Goal: Information Seeking & Learning: Learn about a topic

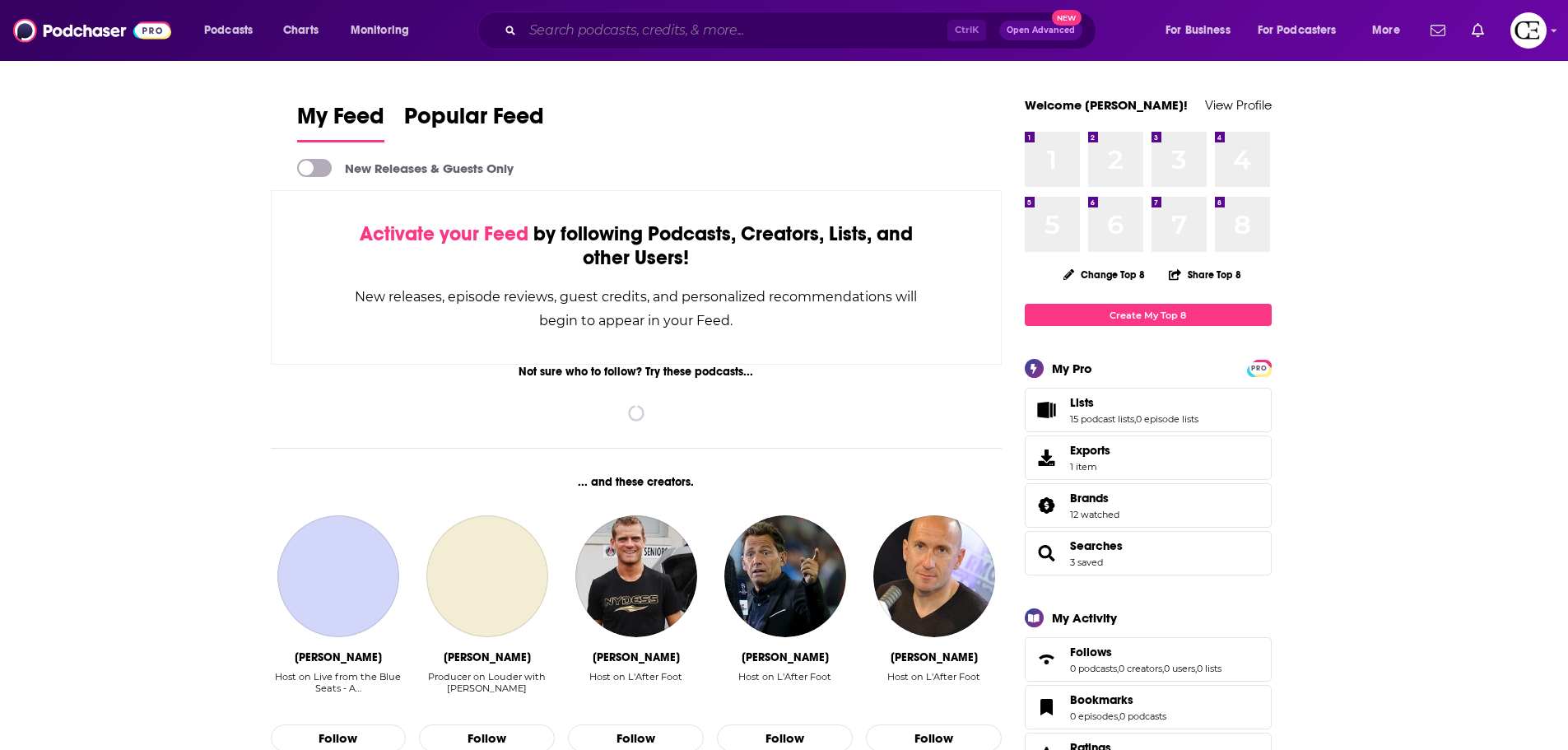
click at [672, 35] on input "Search podcasts, credits, & more..." at bounding box center [735, 30] width 425 height 26
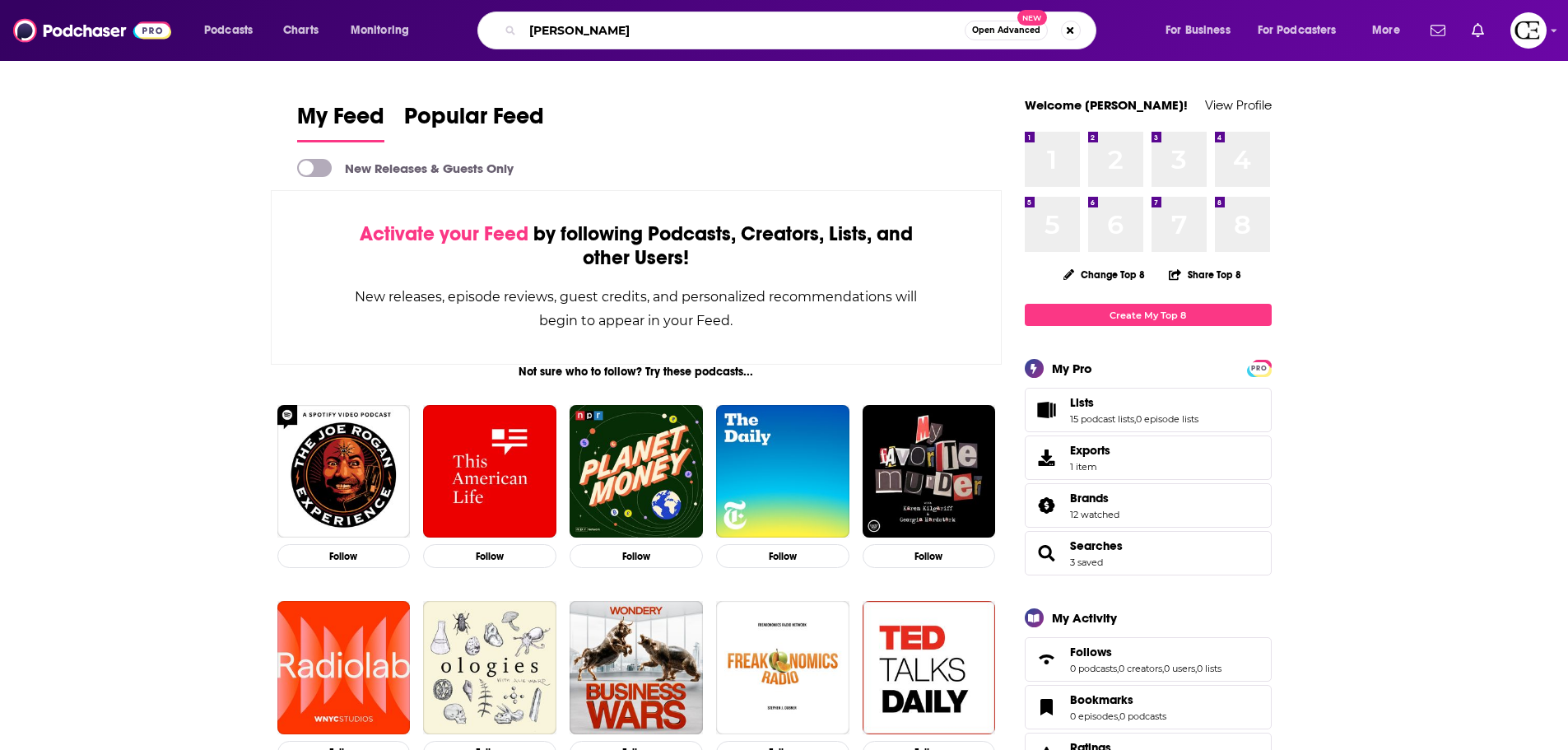
type input "[PERSON_NAME]"
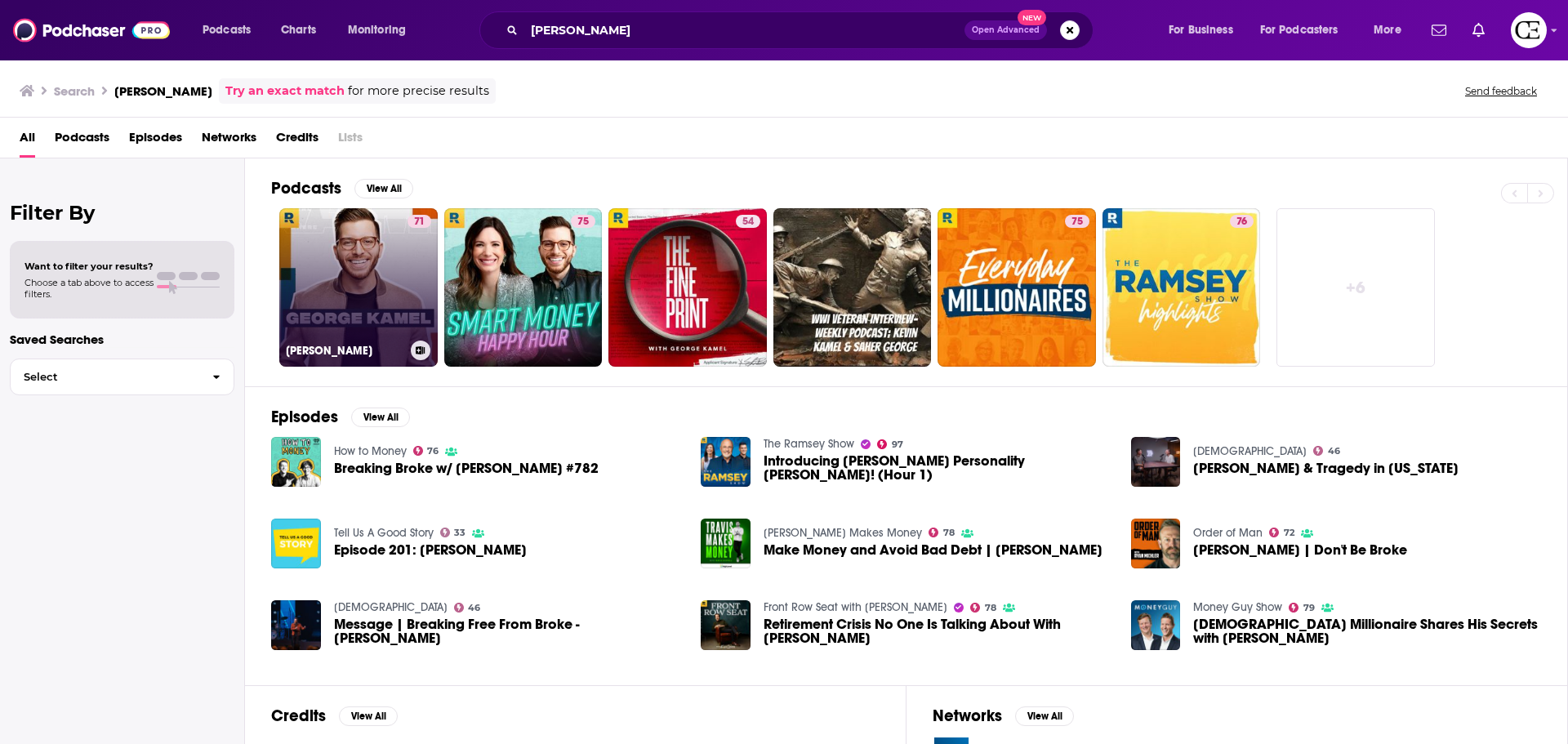
click at [419, 242] on div "71" at bounding box center [419, 277] width 23 height 126
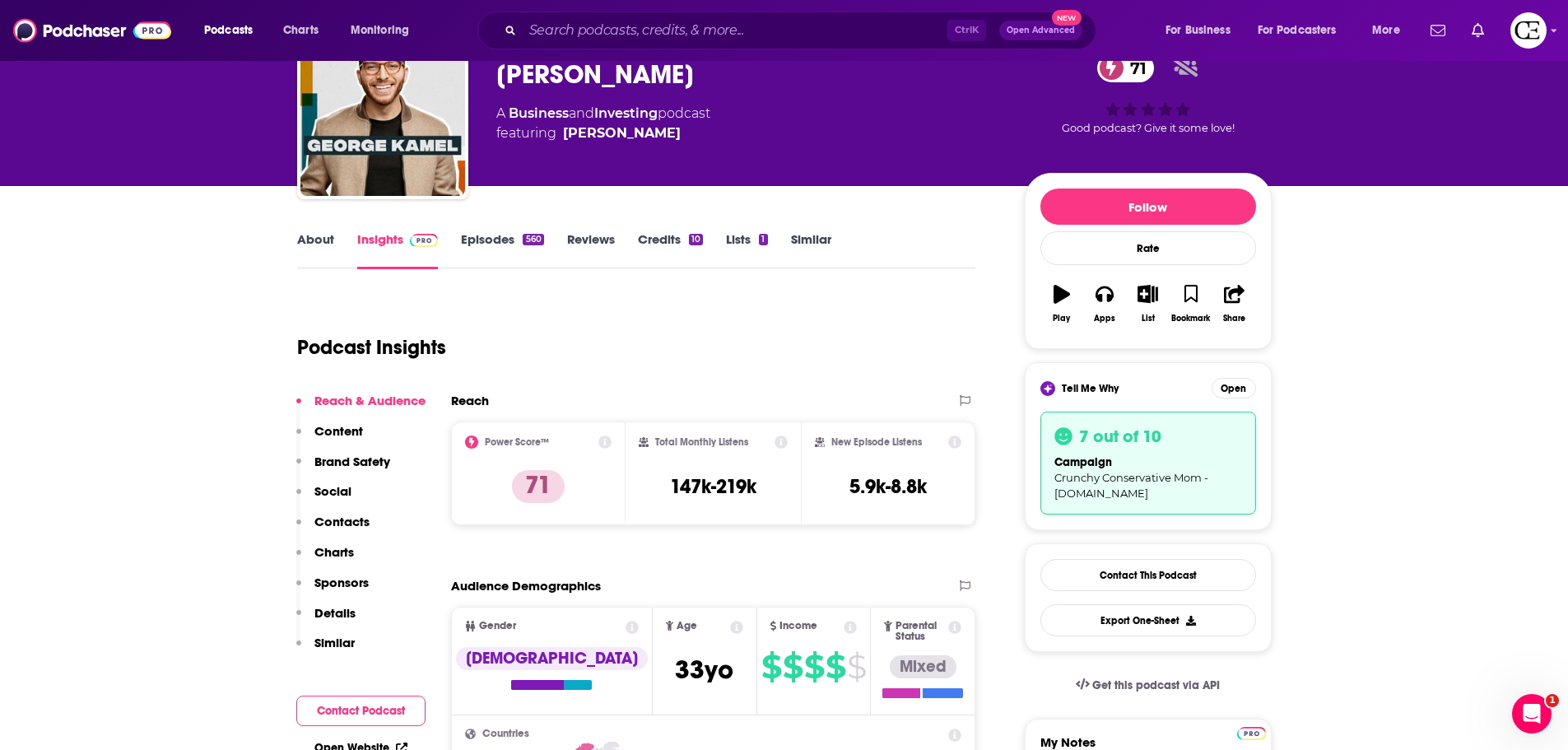
click at [874, 370] on div "Podcast Insights" at bounding box center [630, 337] width 666 height 84
